Goal: Information Seeking & Learning: Check status

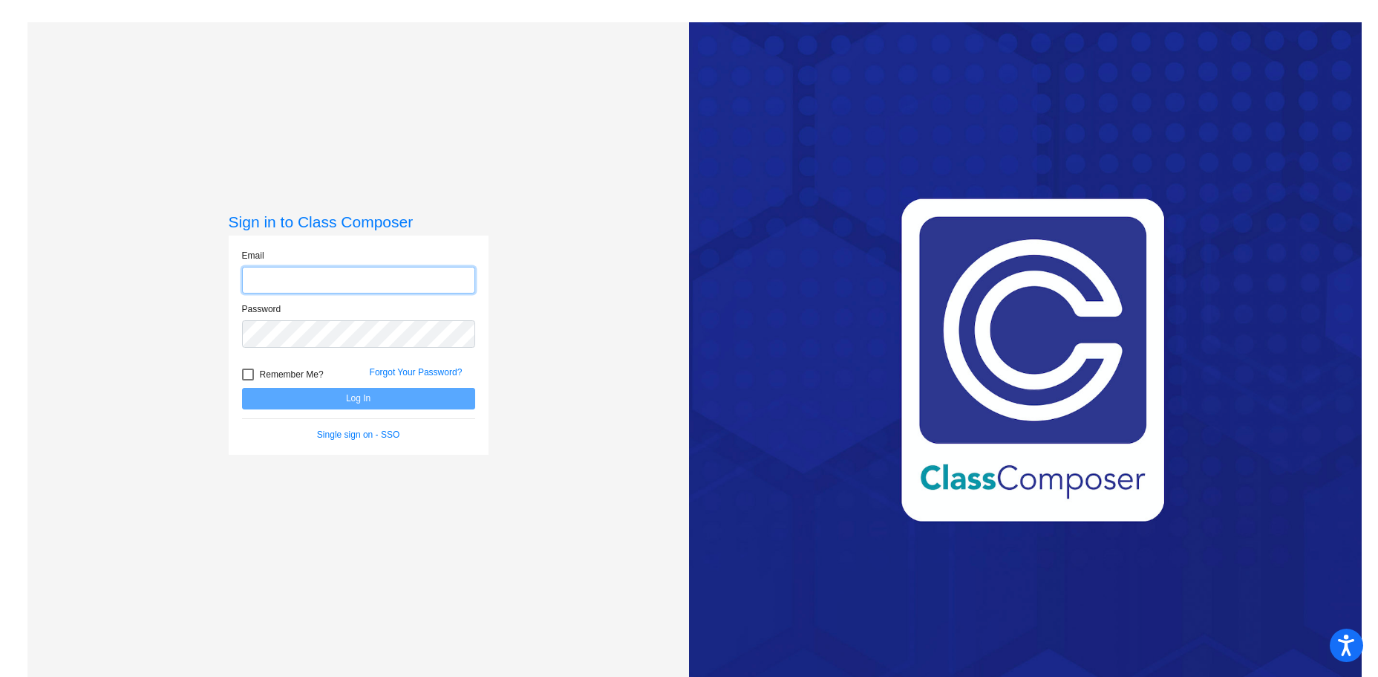
click at [325, 278] on input "email" at bounding box center [358, 280] width 233 height 27
click at [353, 274] on input "email" at bounding box center [358, 280] width 233 height 27
type input "[EMAIL_ADDRESS][PERSON_NAME][DOMAIN_NAME]"
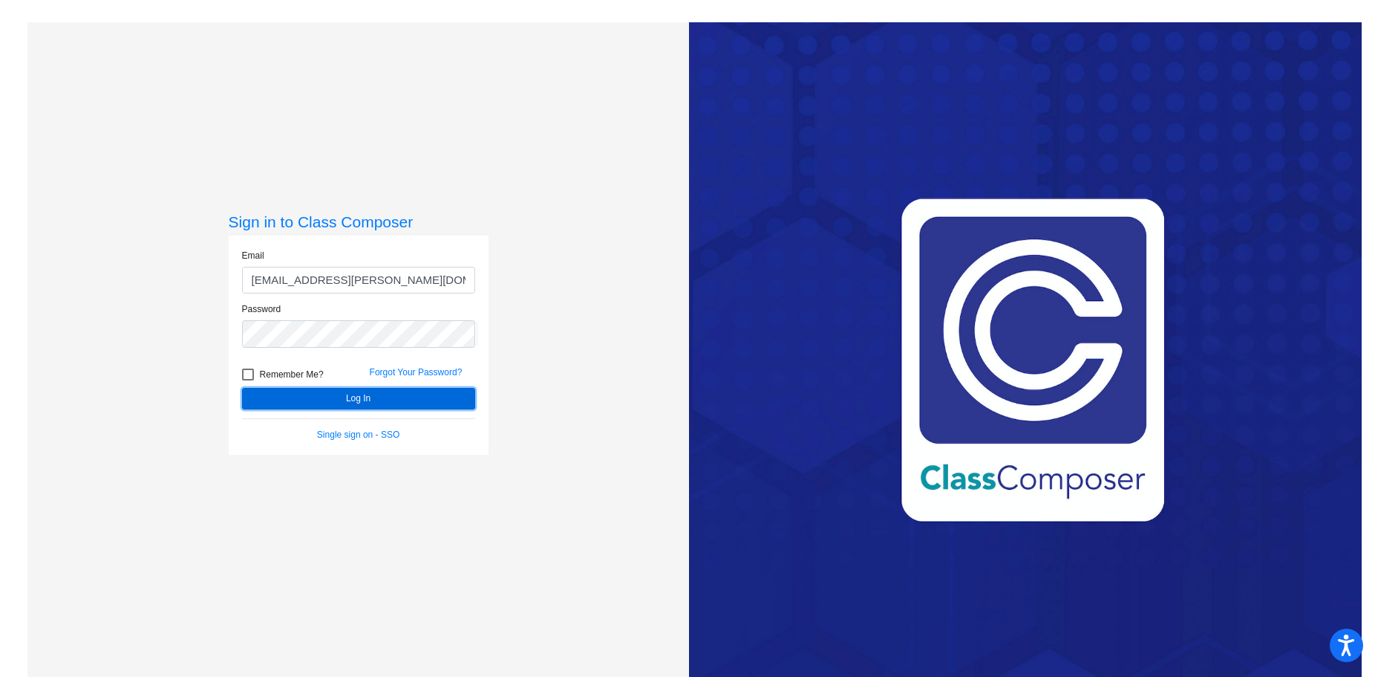
click at [309, 391] on button "Log In" at bounding box center [358, 399] width 233 height 22
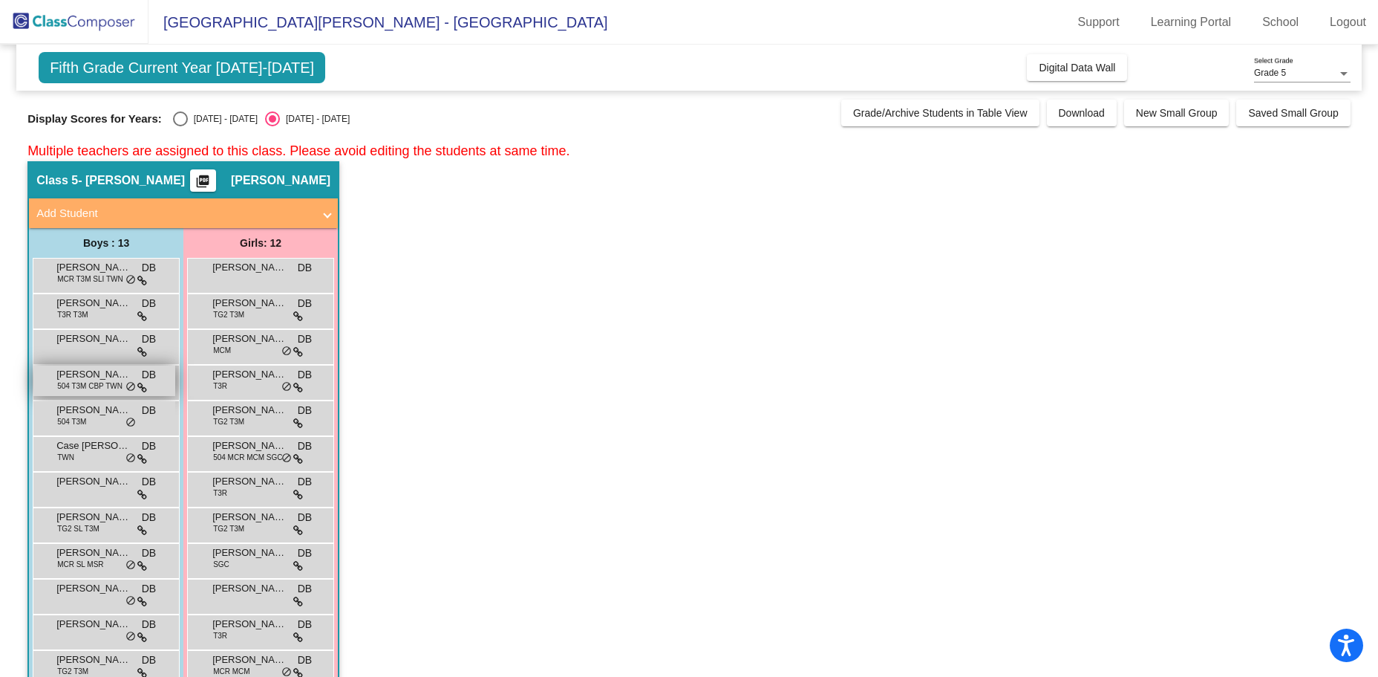
click at [80, 373] on span "[PERSON_NAME]" at bounding box center [93, 374] width 74 height 15
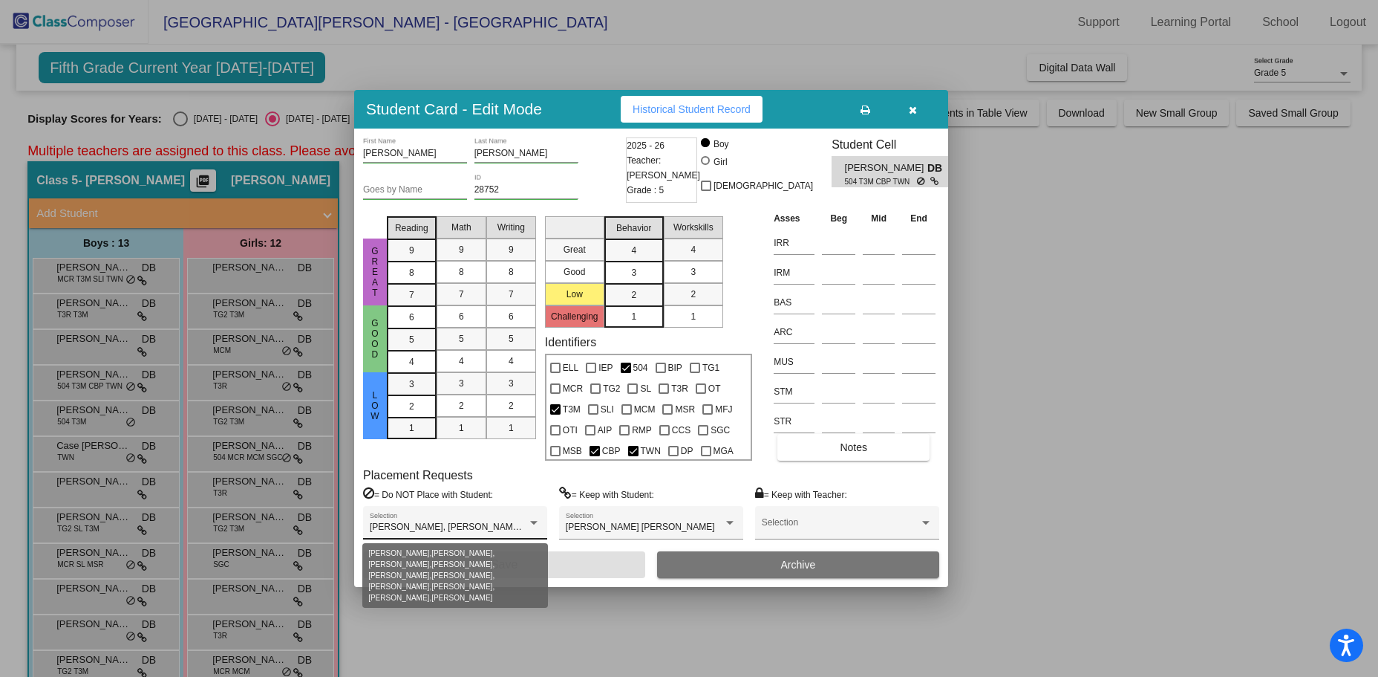
click at [537, 525] on div at bounding box center [533, 523] width 13 height 10
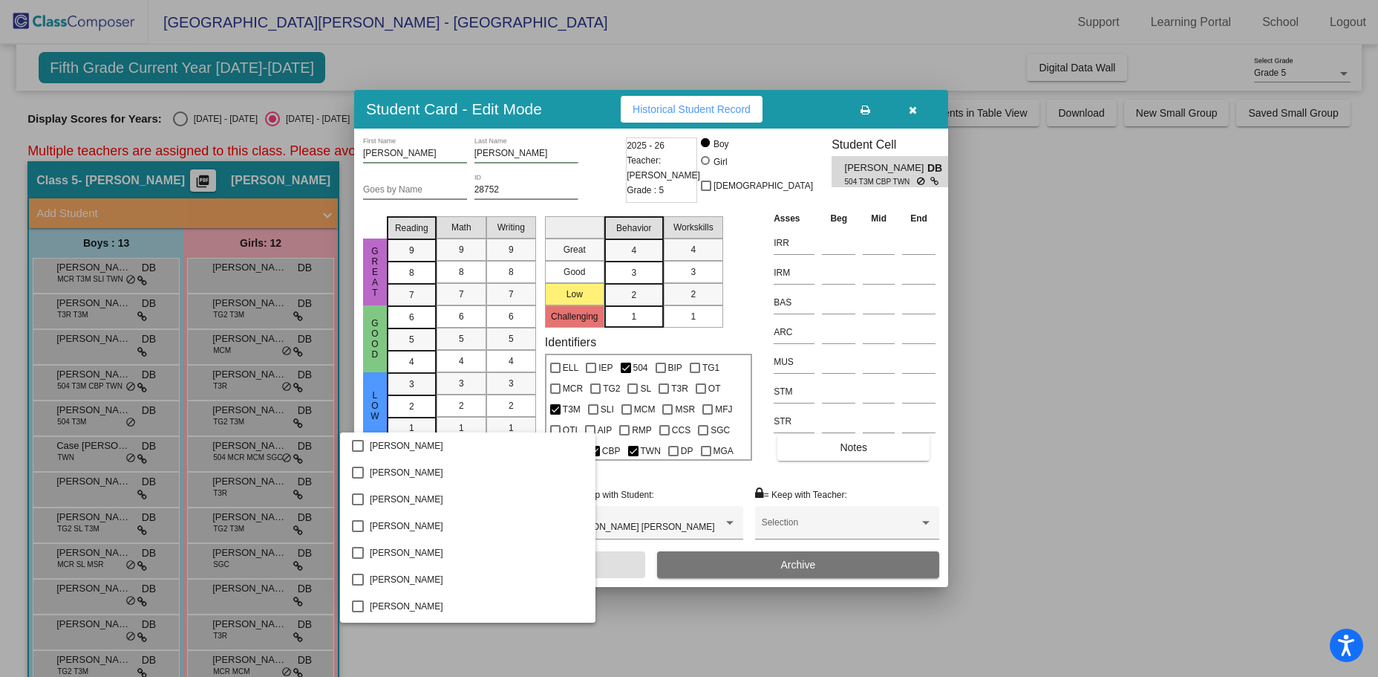
scroll to position [854, 0]
click at [674, 479] on div at bounding box center [689, 338] width 1378 height 677
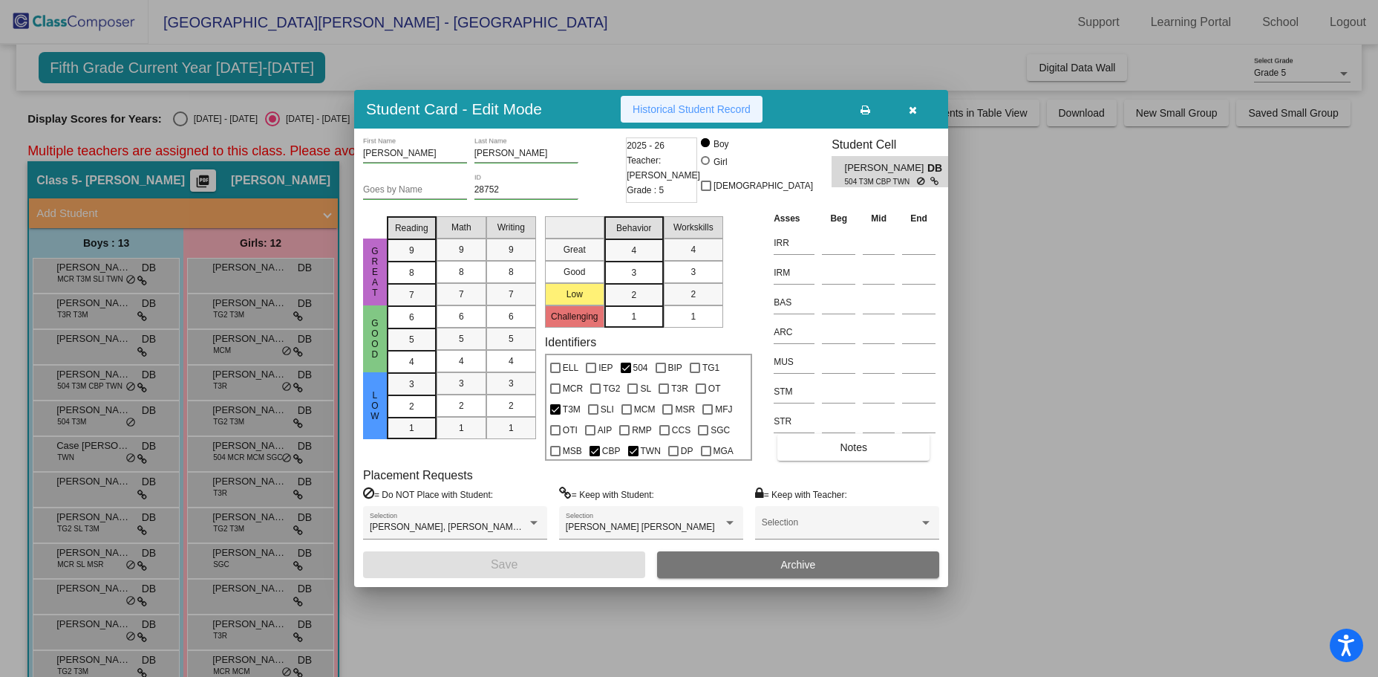
click at [718, 105] on span "Historical Student Record" at bounding box center [692, 109] width 118 height 12
click at [913, 107] on icon "button" at bounding box center [913, 110] width 8 height 10
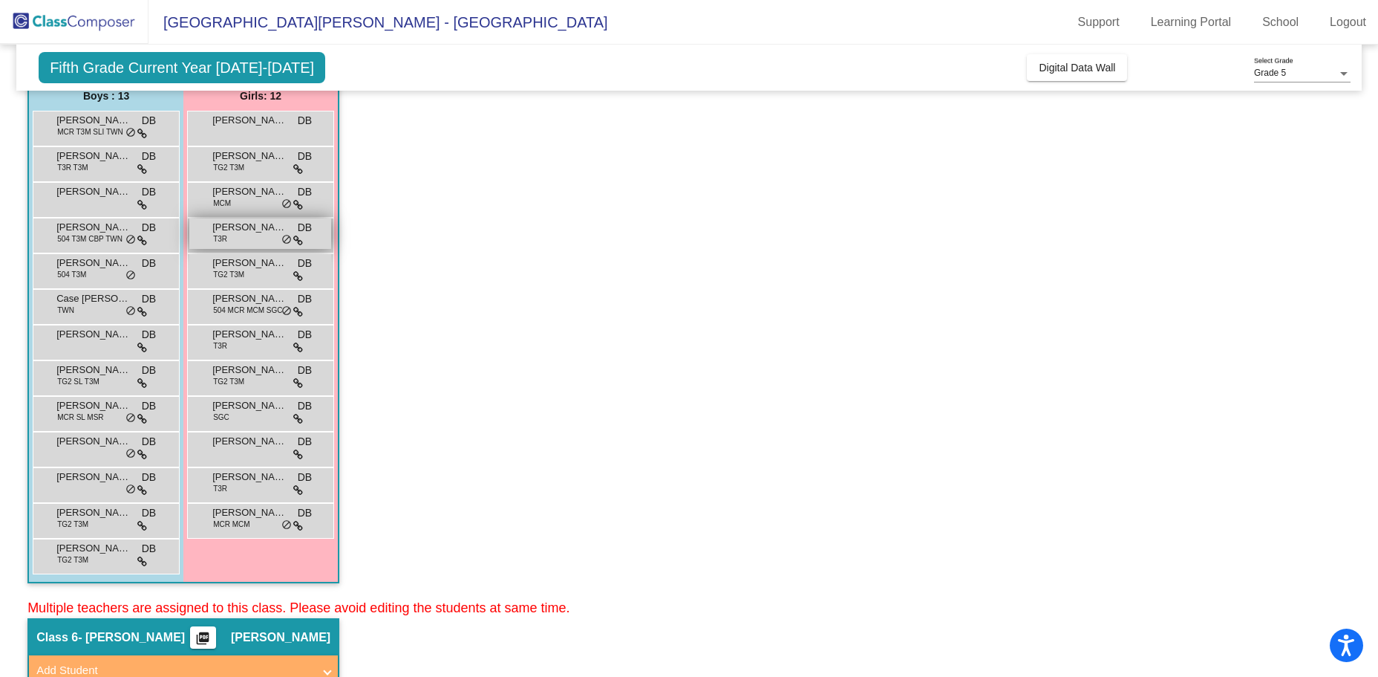
scroll to position [149, 0]
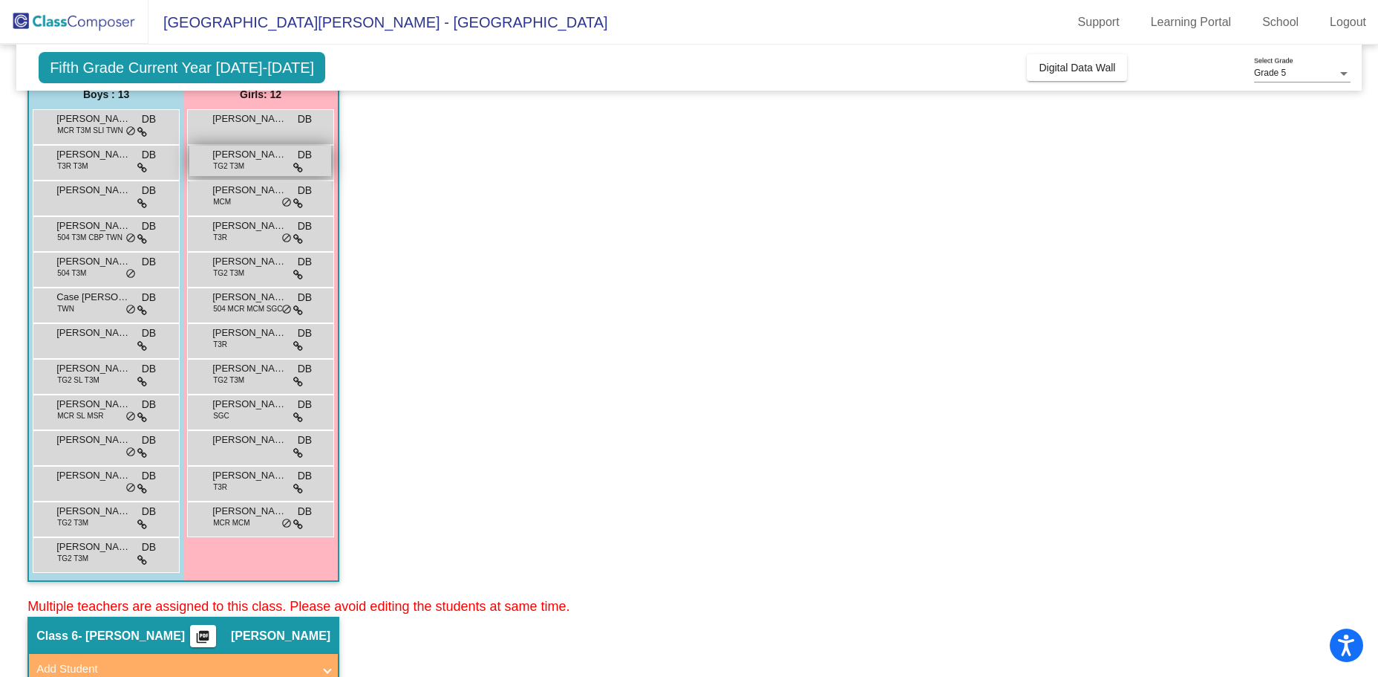
click at [244, 154] on span "[PERSON_NAME]" at bounding box center [249, 154] width 74 height 15
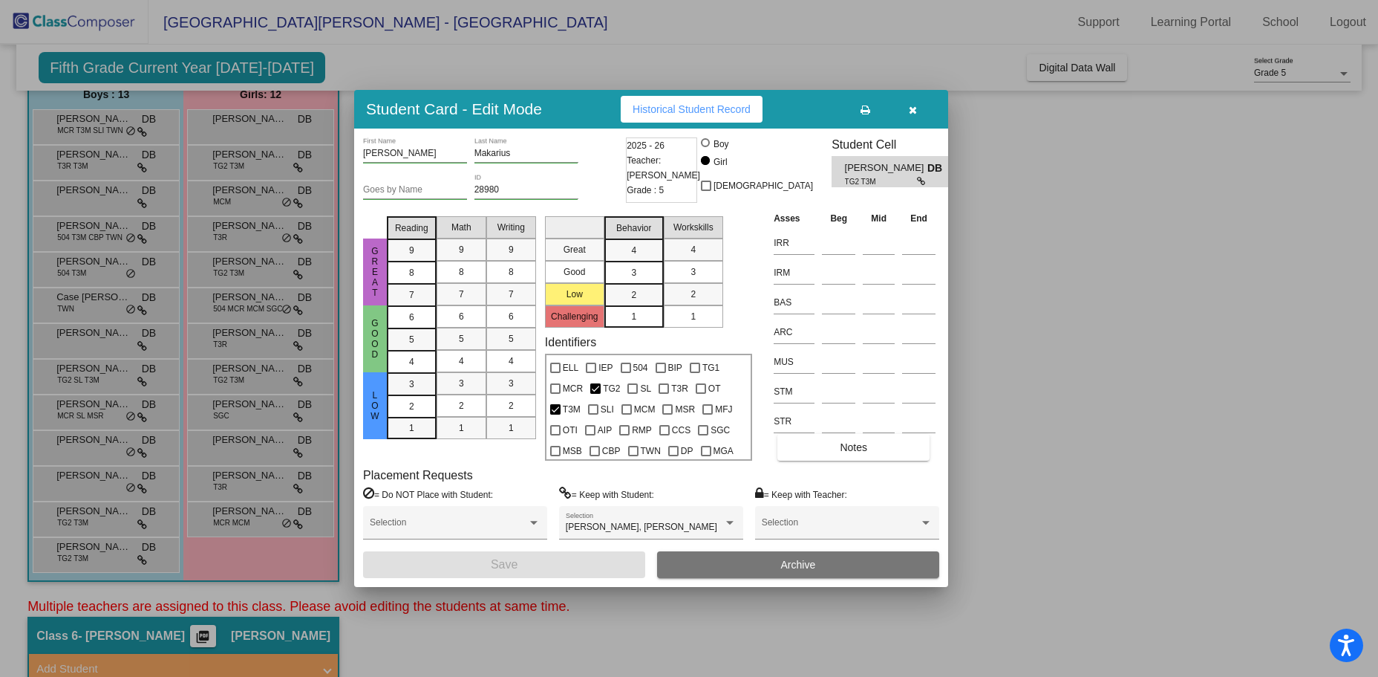
click at [656, 112] on span "Historical Student Record" at bounding box center [692, 109] width 118 height 12
